Goal: Information Seeking & Learning: Learn about a topic

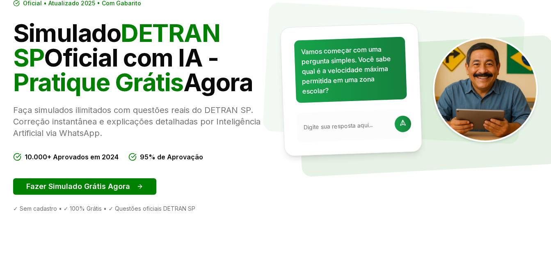
scroll to position [82, 0]
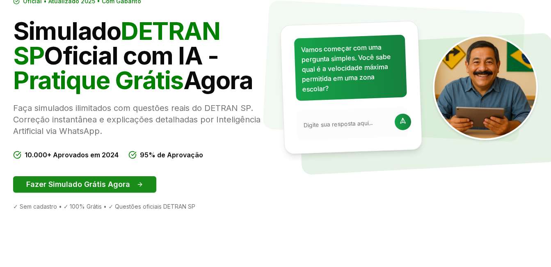
click at [98, 181] on button "Fazer Simulado Grátis Agora" at bounding box center [84, 184] width 143 height 16
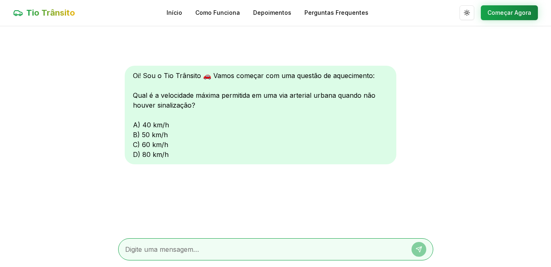
click at [135, 144] on div "Oi! Sou o Tio Trânsito 🚗 Vamos começar com uma questão de aquecimento: Qual é a…" at bounding box center [261, 115] width 272 height 98
click at [162, 247] on textarea at bounding box center [264, 249] width 278 height 10
click at [520, 13] on button "Começar Agora" at bounding box center [509, 12] width 57 height 15
click at [261, 247] on textarea at bounding box center [264, 250] width 278 height 10
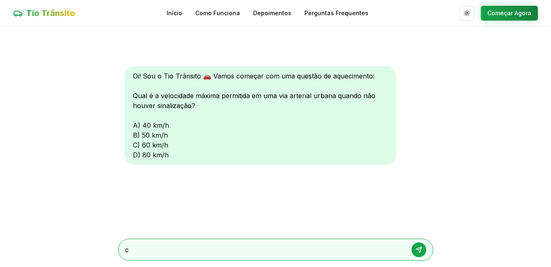
type textarea "c"
click at [421, 249] on icon at bounding box center [418, 249] width 5 height 5
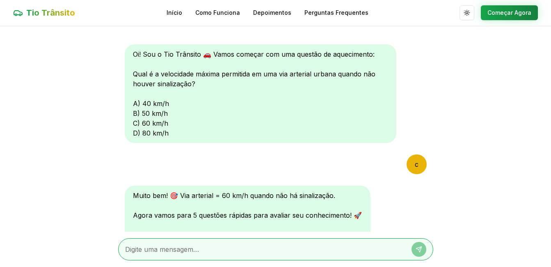
scroll to position [112, 0]
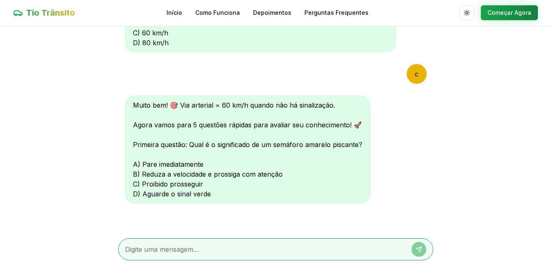
click at [165, 243] on div at bounding box center [275, 249] width 315 height 22
click at [164, 243] on div at bounding box center [275, 249] width 315 height 22
click at [145, 183] on div "Muito bem! 🎯 Via arterial = 60 km/h quando não há sinalização. Agora vamos para…" at bounding box center [248, 149] width 246 height 108
click at [183, 245] on textarea at bounding box center [264, 249] width 278 height 10
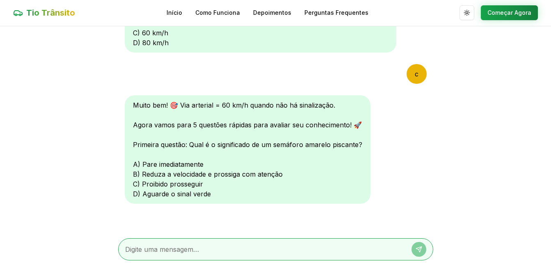
scroll to position [0, 0]
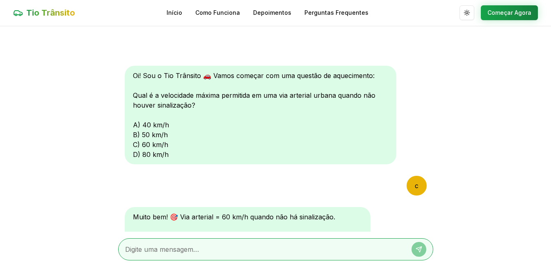
click at [425, 176] on div "Oi! Sou o Tio Trânsito 🚗 Vamos começar com uma questão de aquecimento: Qual é a…" at bounding box center [275, 128] width 315 height 205
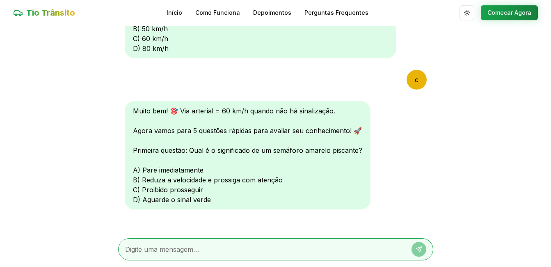
scroll to position [112, 0]
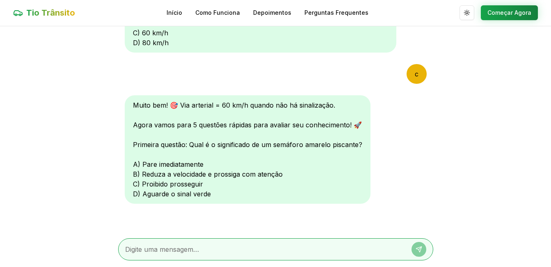
click at [274, 253] on textarea at bounding box center [264, 249] width 278 height 10
type textarea "c"
click at [419, 249] on icon at bounding box center [419, 247] width 3 height 3
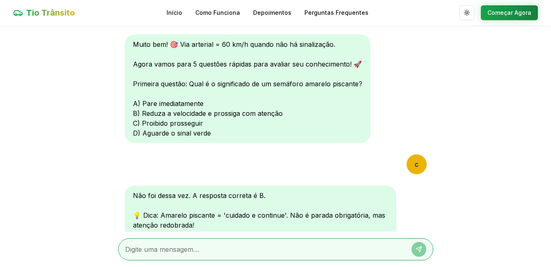
scroll to position [325, 0]
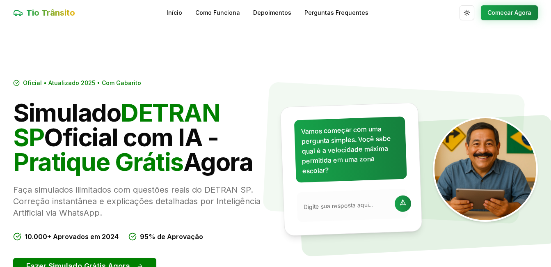
scroll to position [82, 0]
